Goal: Task Accomplishment & Management: Manage account settings

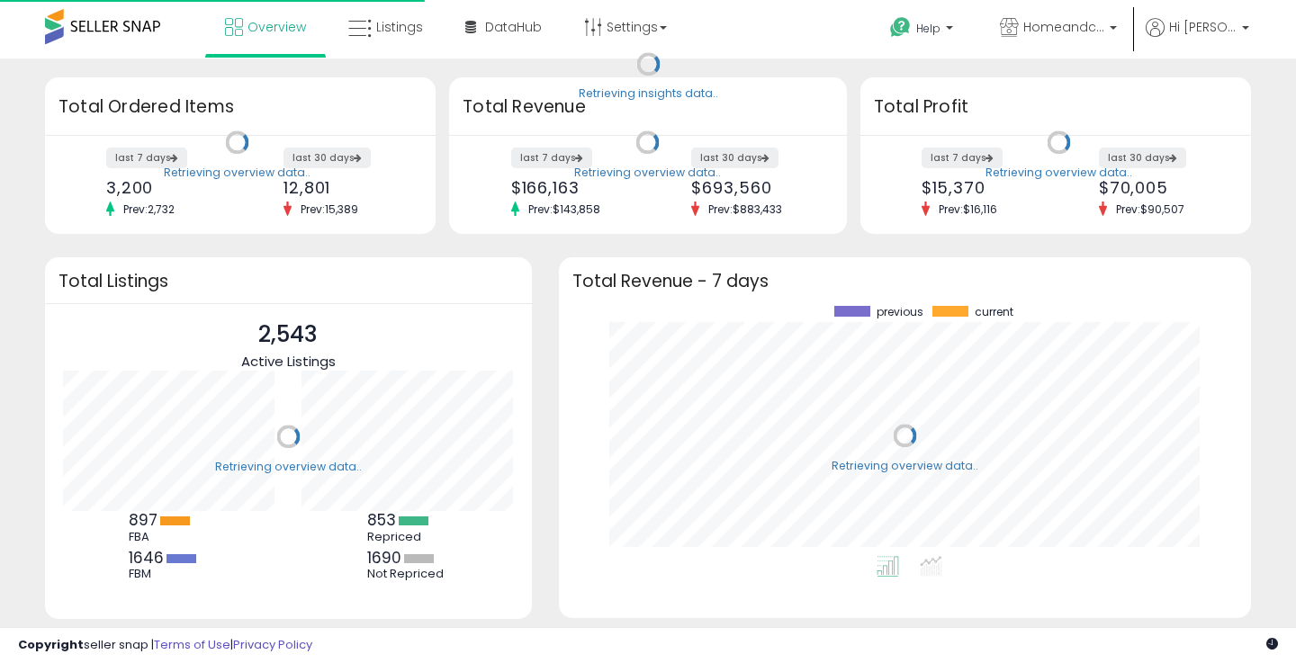
scroll to position [250, 656]
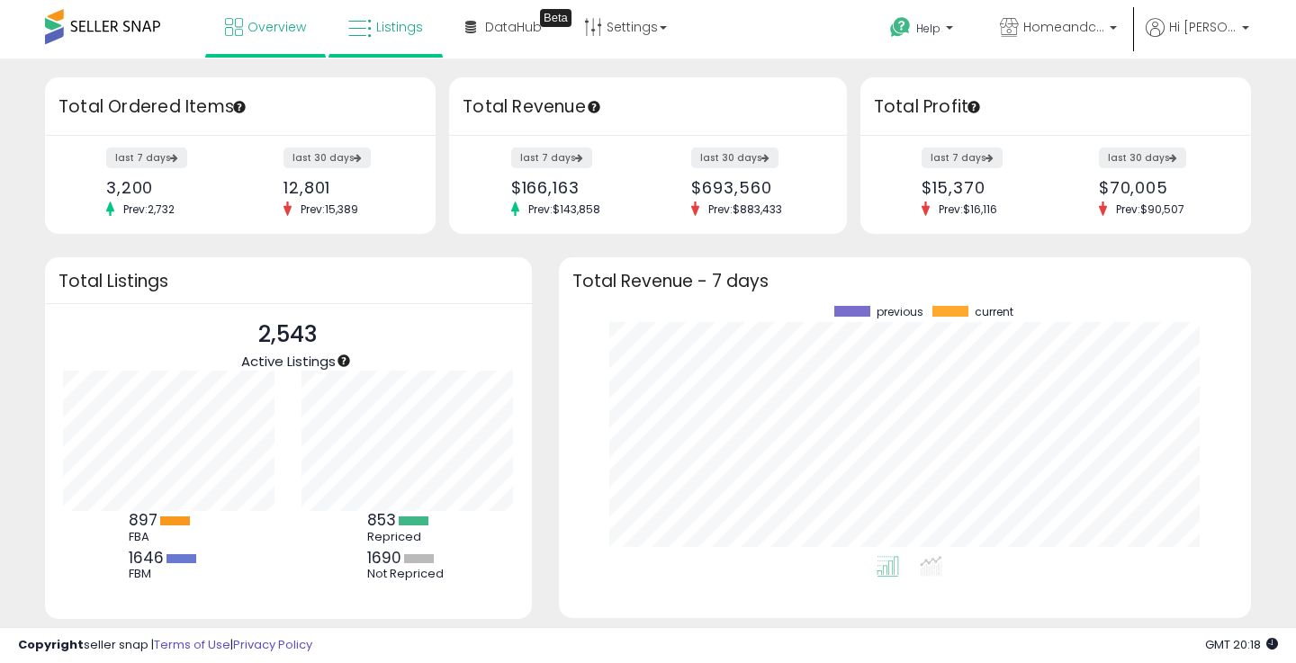
click at [379, 34] on span "Listings" at bounding box center [399, 27] width 47 height 18
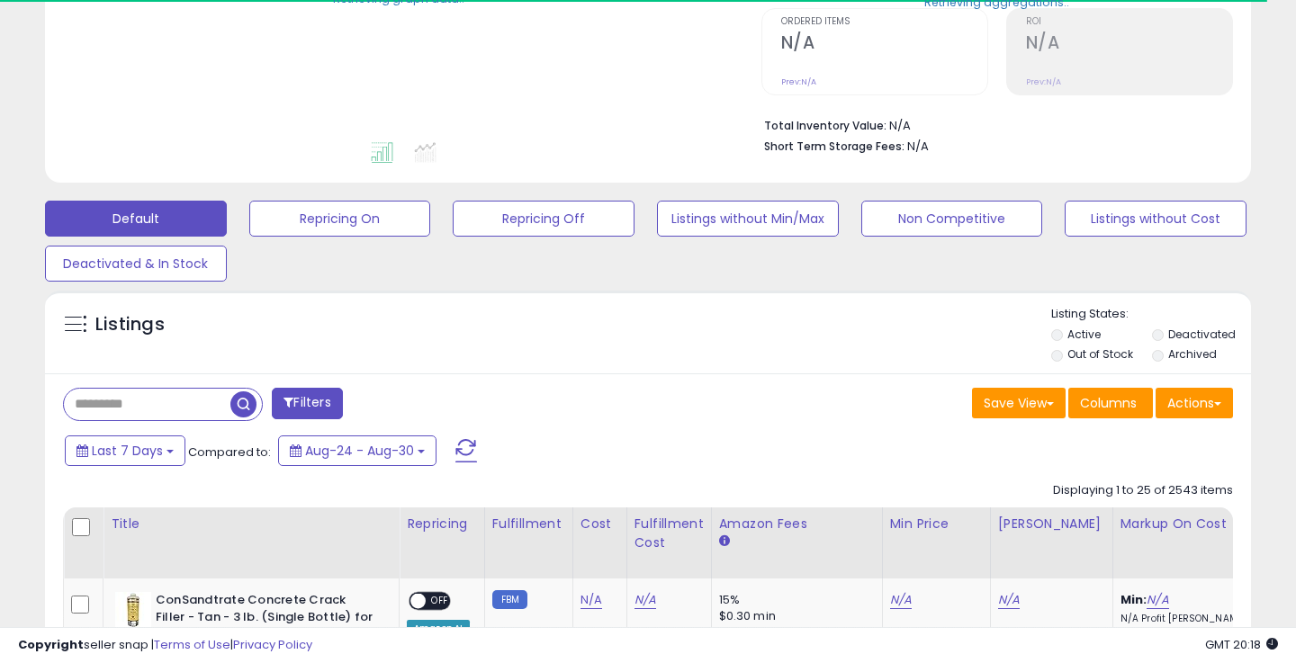
scroll to position [444, 0]
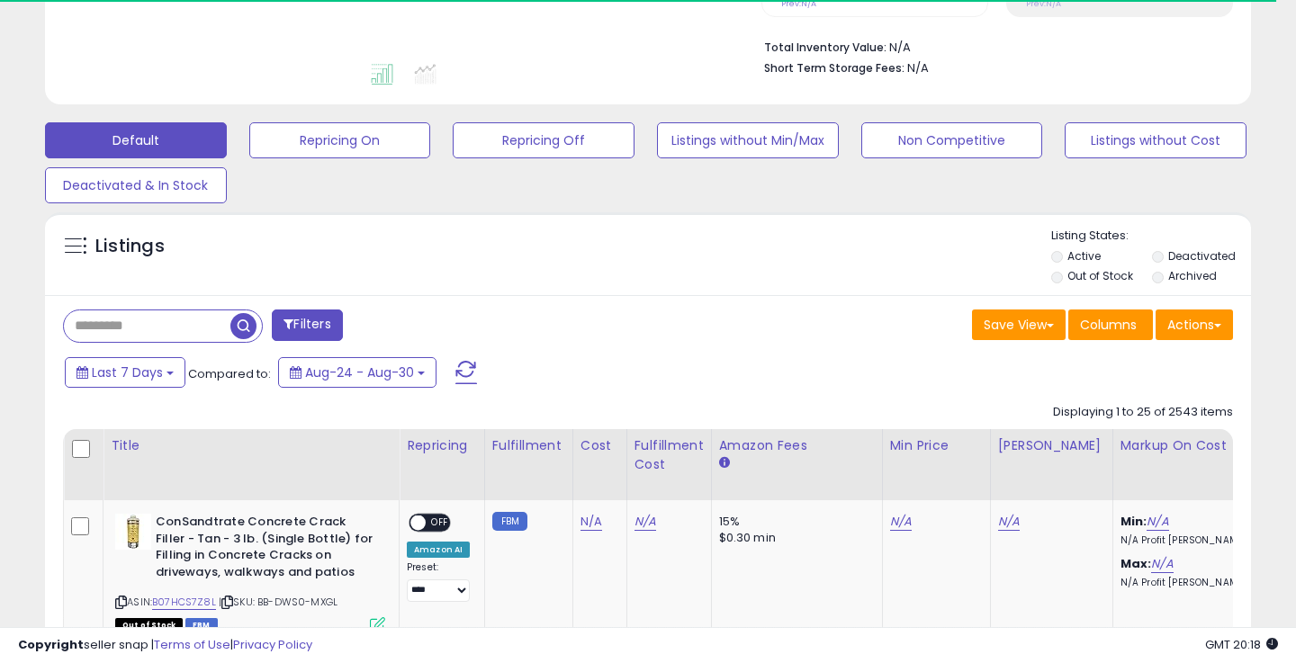
click at [196, 325] on input "text" at bounding box center [147, 325] width 166 height 31
paste input "**********"
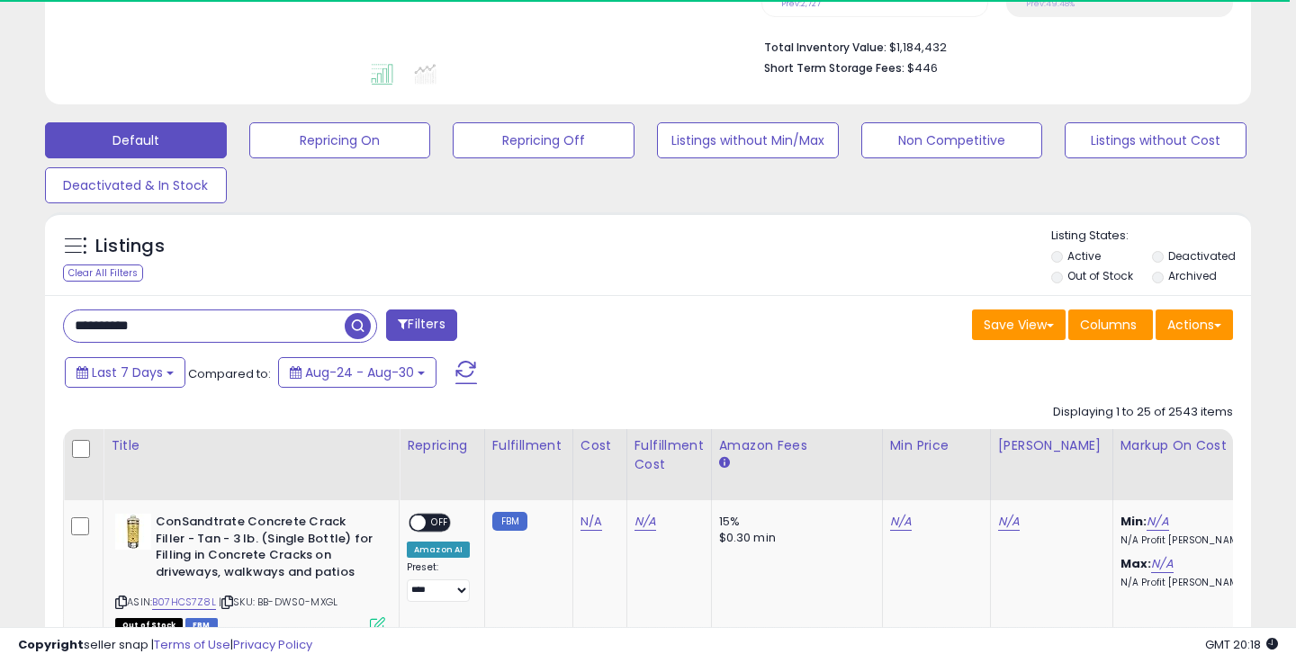
type input "**********"
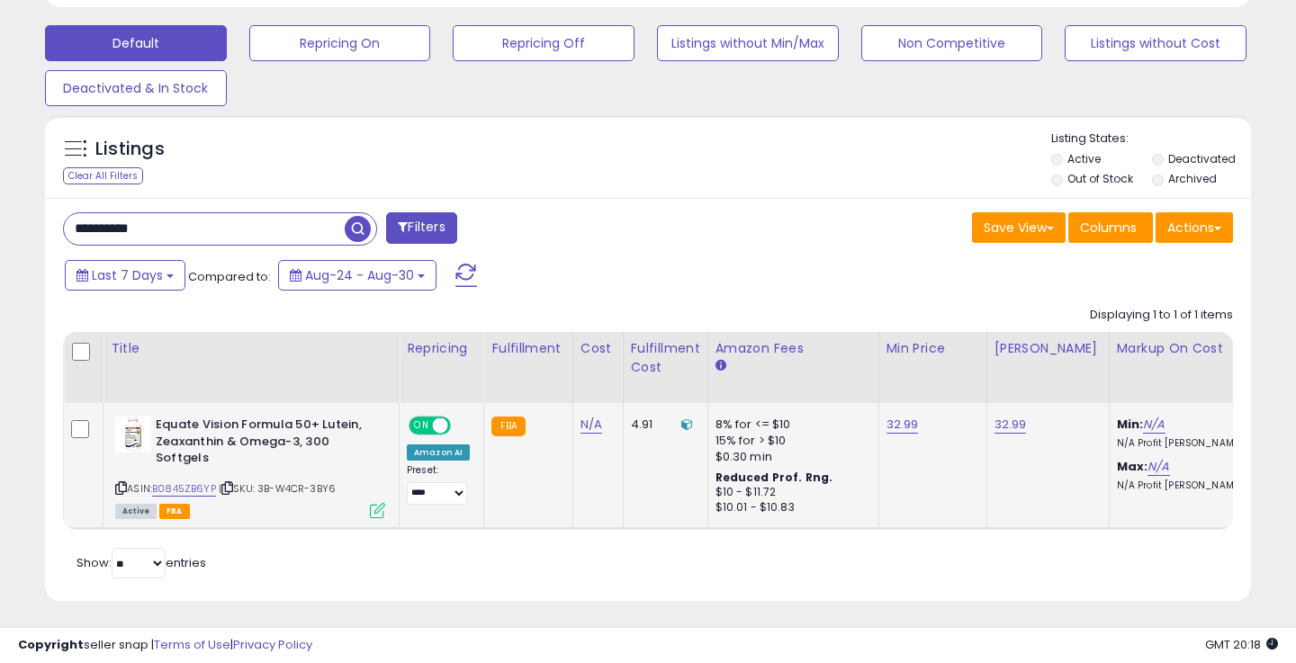
scroll to position [540, 0]
click at [379, 507] on icon at bounding box center [377, 511] width 15 height 15
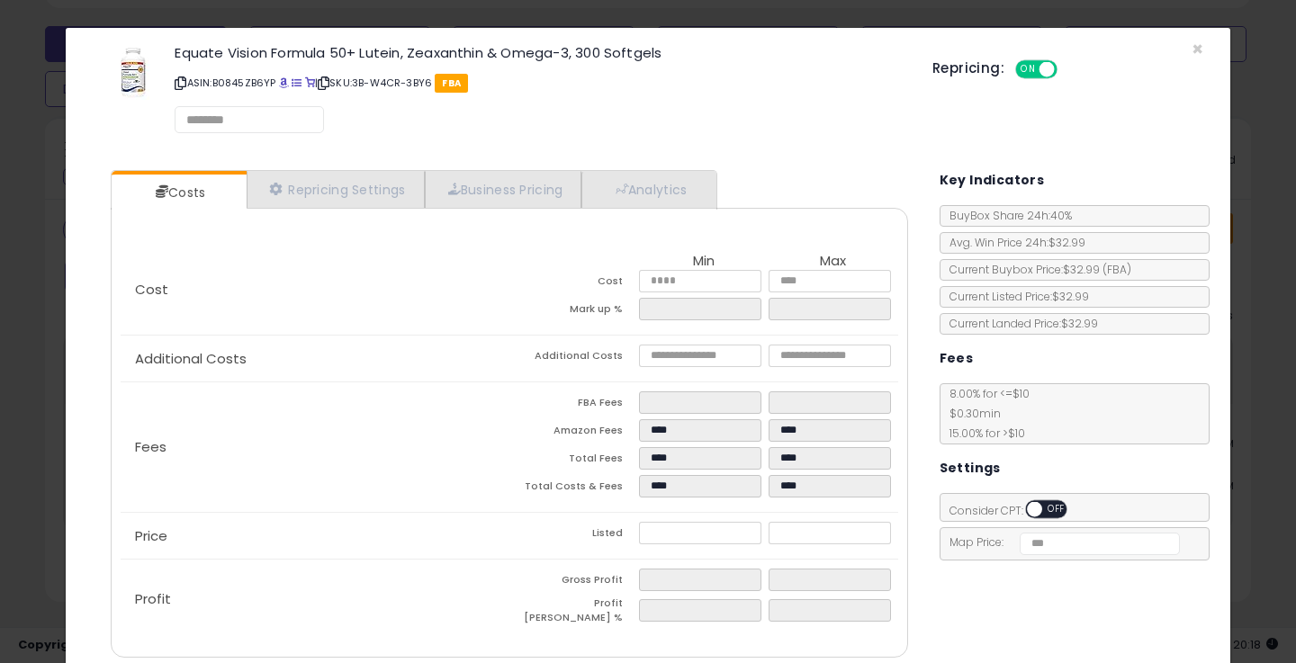
scroll to position [539, 0]
click at [350, 193] on link "Repricing Settings" at bounding box center [336, 190] width 178 height 37
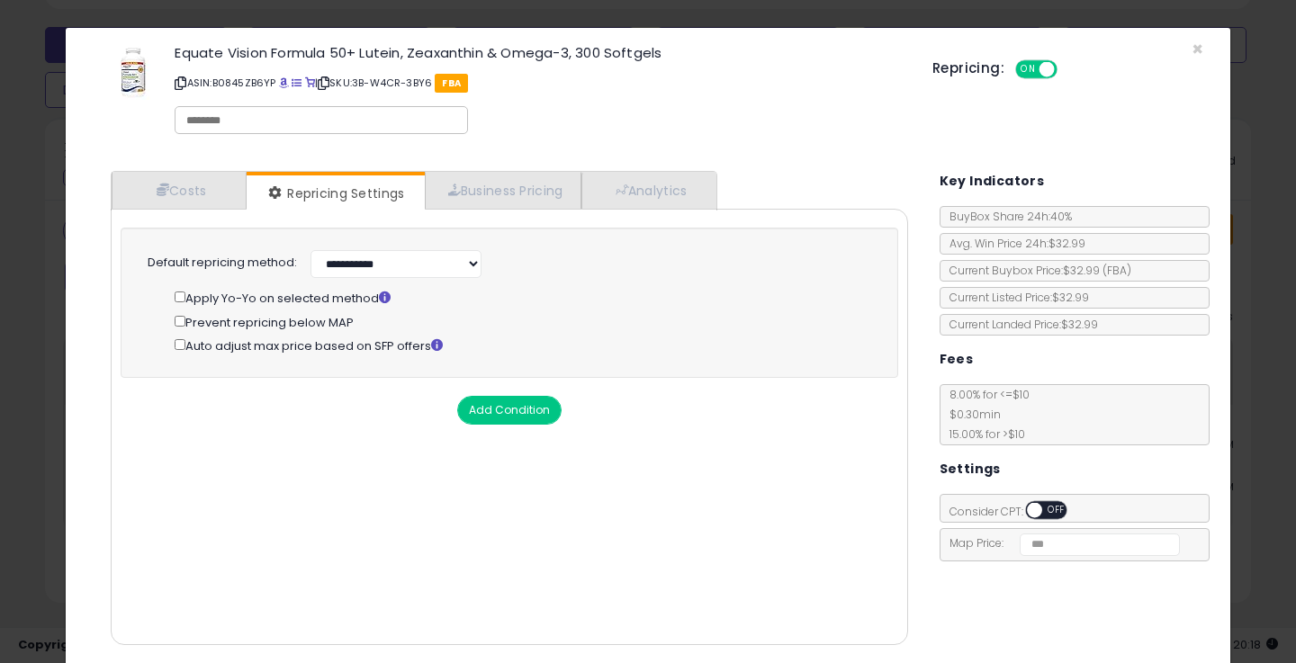
click at [490, 221] on div "Cost Min Max Cost Mark up % Additional Costs Additional Costs" at bounding box center [509, 427] width 797 height 436
click at [497, 193] on link "Business Pricing" at bounding box center [503, 190] width 157 height 37
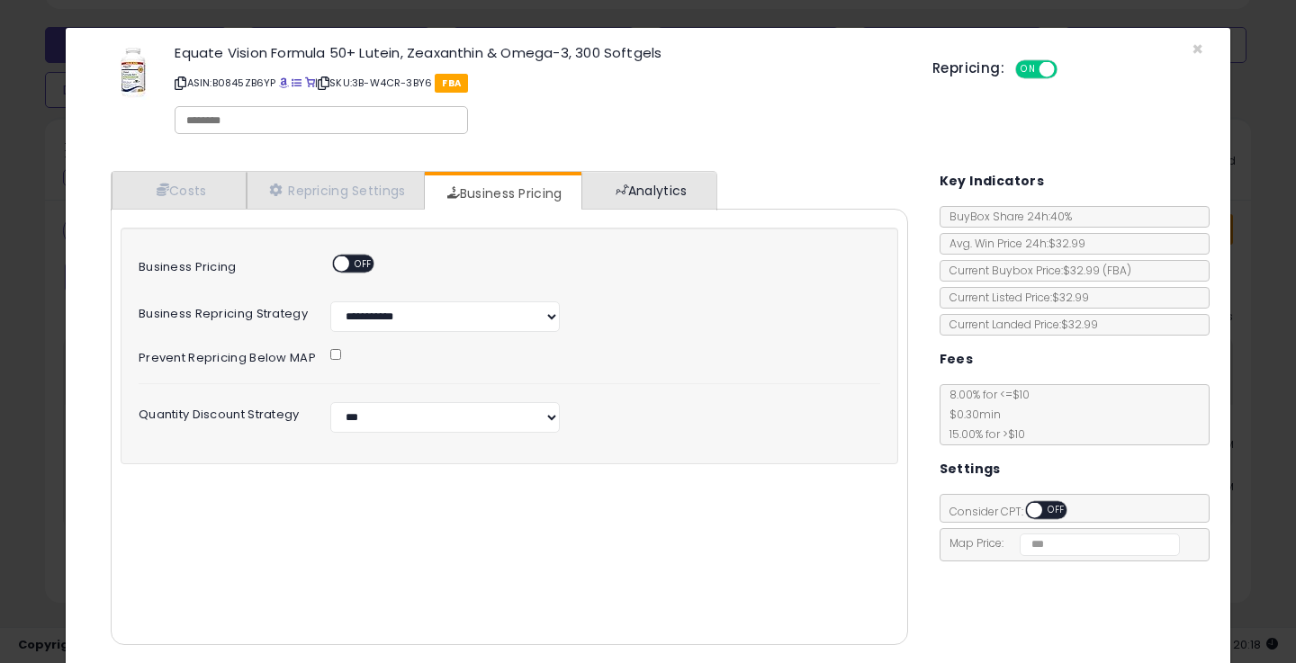
click at [639, 199] on link "Analytics" at bounding box center [647, 190] width 133 height 37
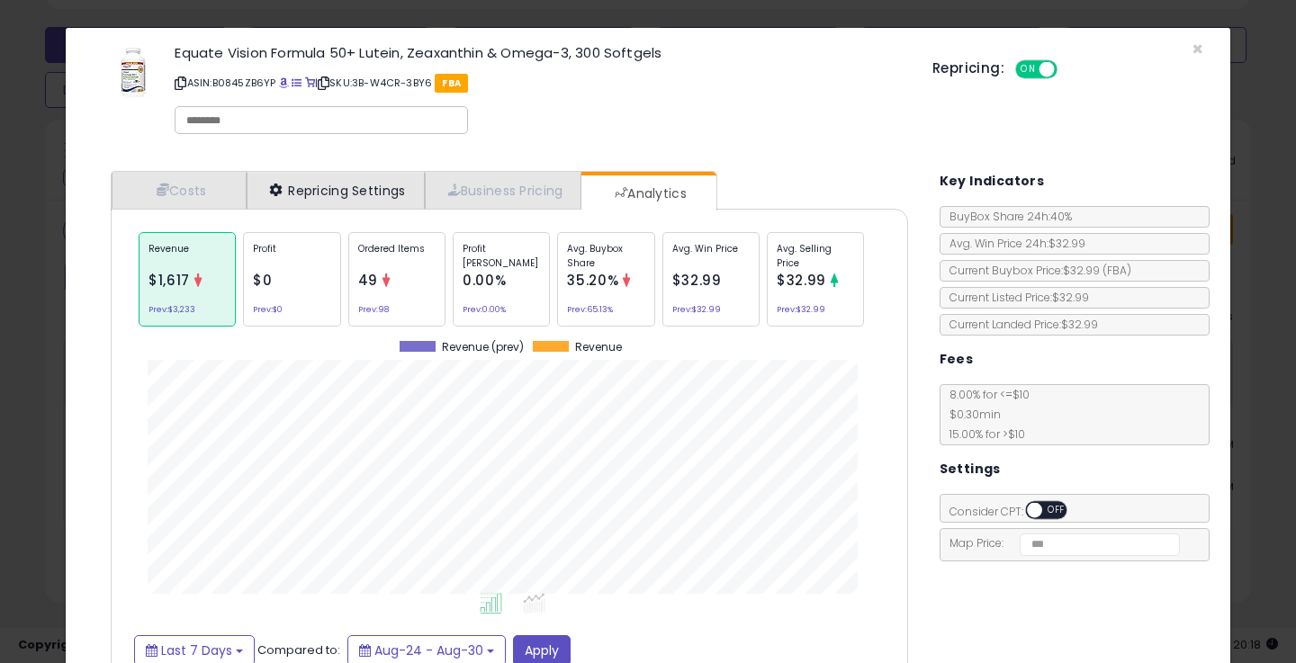
scroll to position [553, 832]
